Goal: Use online tool/utility: Utilize a website feature to perform a specific function

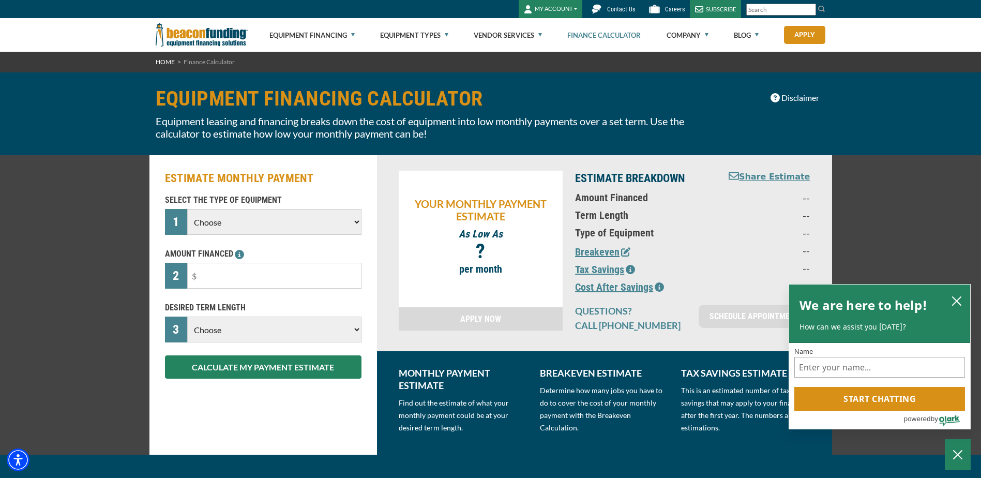
click at [281, 224] on select "Choose Backhoe Boom/Bucket Truck Chipper Commercial Mower Crane DTG/DTF Printin…" at bounding box center [274, 222] width 174 height 26
select select "5"
click at [187, 209] on select "Choose Backhoe Boom/Bucket Truck Chipper Commercial Mower Crane DTG/DTF Printin…" at bounding box center [274, 222] width 174 height 26
click at [242, 268] on input "text" at bounding box center [274, 276] width 174 height 26
type input "$135,000"
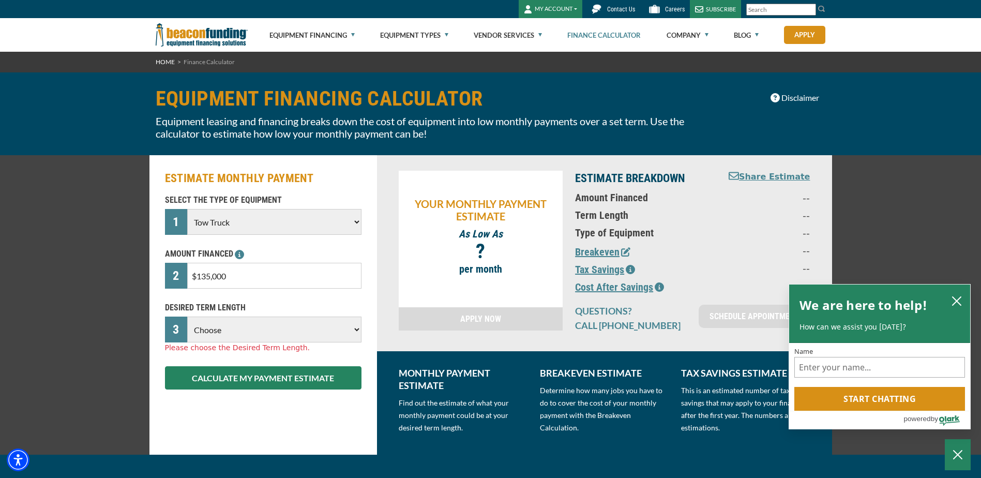
click at [232, 328] on select "Choose 36 Months 48 Months 60 Months 72 Months" at bounding box center [274, 329] width 174 height 26
select select "72"
click at [187, 316] on select "Choose 36 Months 48 Months 60 Months 72 Months" at bounding box center [274, 329] width 174 height 26
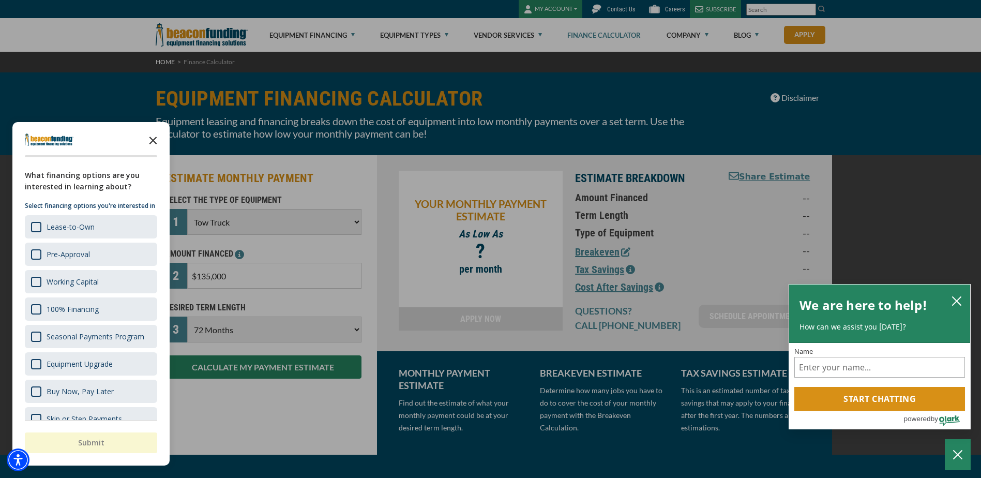
click at [154, 138] on icon "Close the survey" at bounding box center [153, 139] width 21 height 21
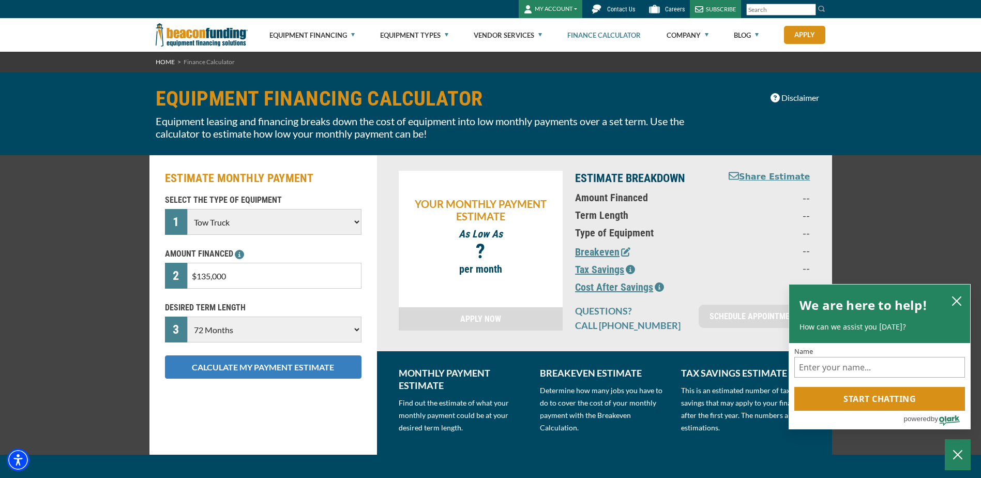
click at [249, 371] on button "CALCULATE MY PAYMENT ESTIMATE" at bounding box center [263, 366] width 196 height 23
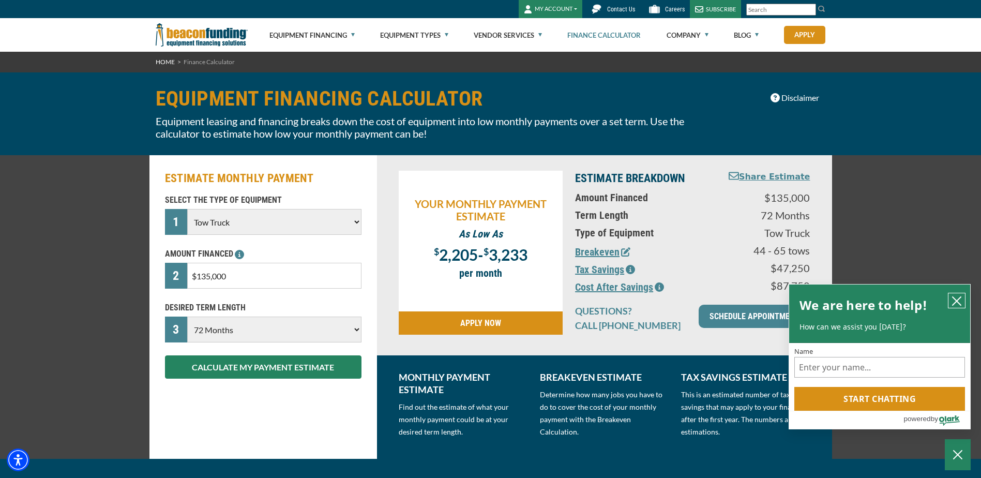
click at [952, 296] on icon "close chatbox" at bounding box center [956, 301] width 10 height 10
